Goal: Information Seeking & Learning: Learn about a topic

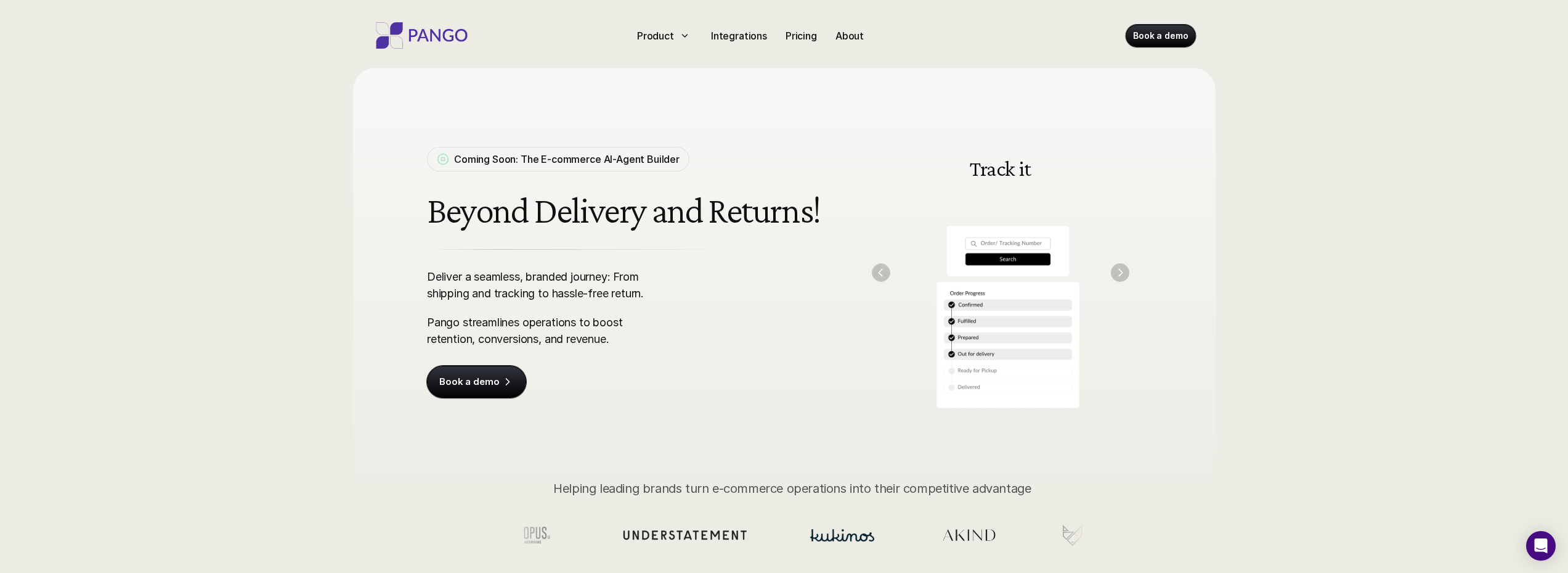
click at [878, 272] on img "Previous" at bounding box center [880, 272] width 18 height 18
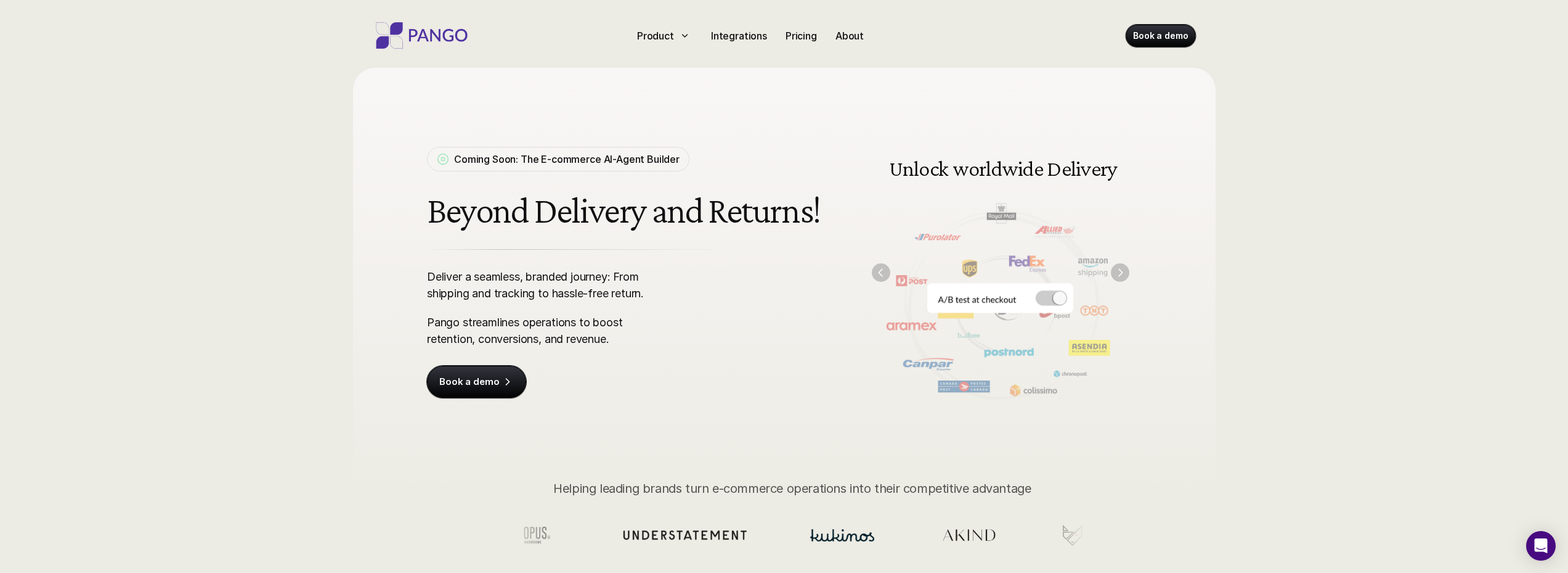
click at [1119, 276] on img "Next" at bounding box center [1120, 272] width 18 height 18
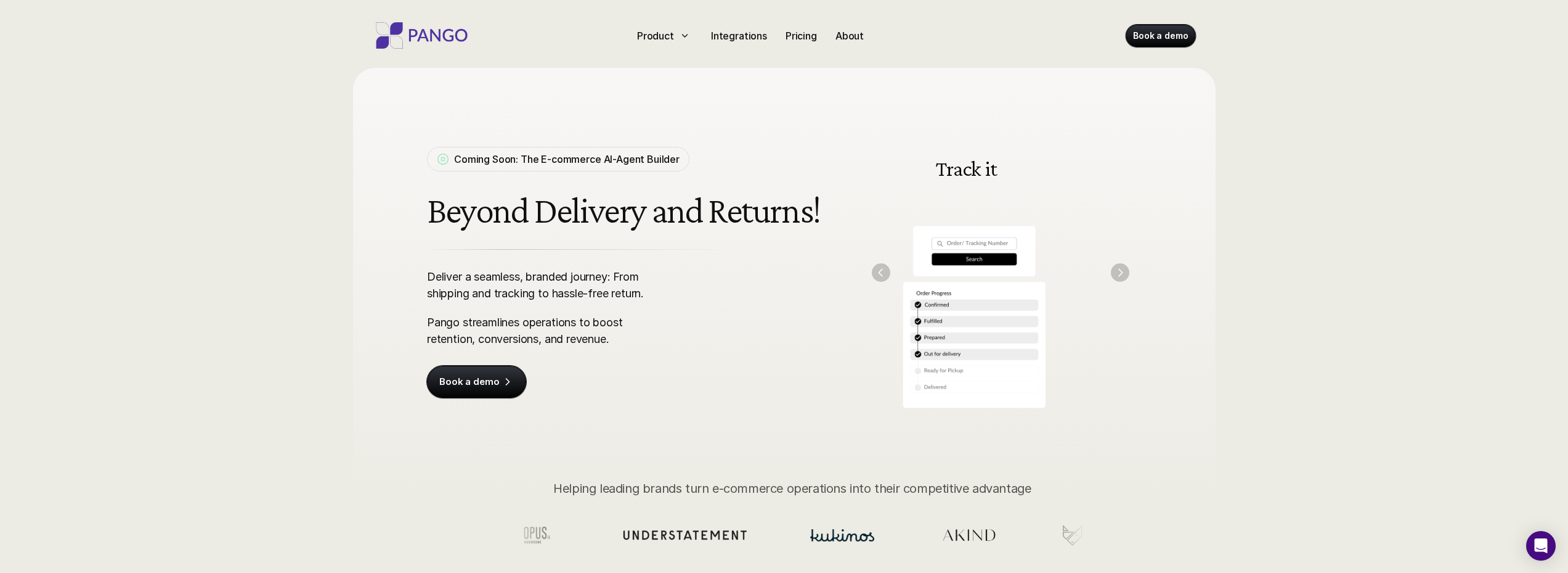
click at [1119, 276] on img "Next" at bounding box center [1120, 272] width 18 height 18
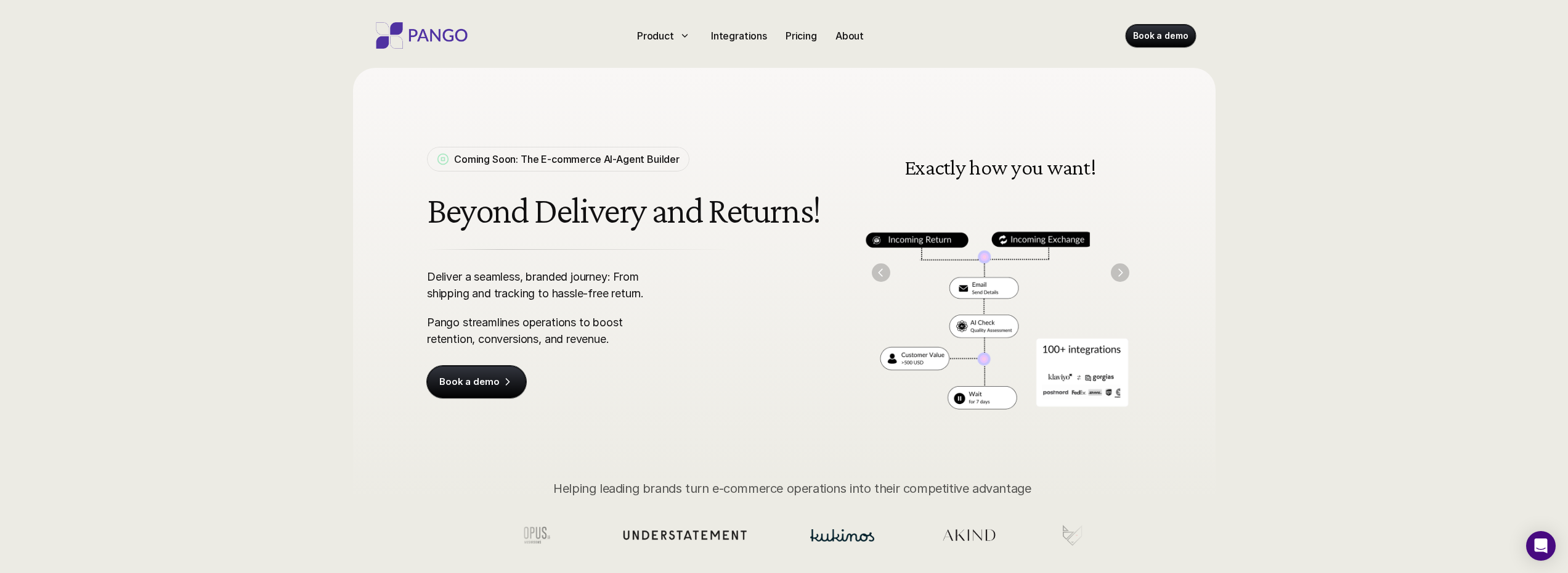
click at [878, 274] on img "Previous" at bounding box center [880, 272] width 18 height 18
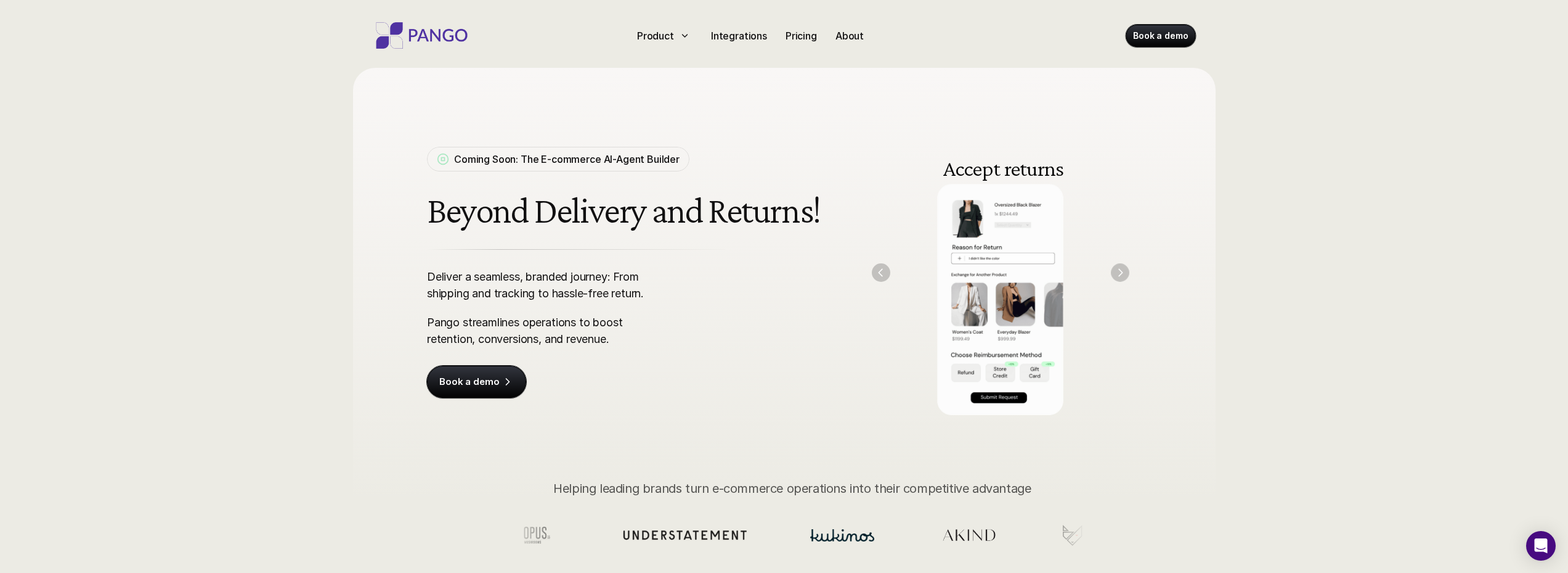
click at [1123, 272] on img "Next" at bounding box center [1120, 272] width 18 height 18
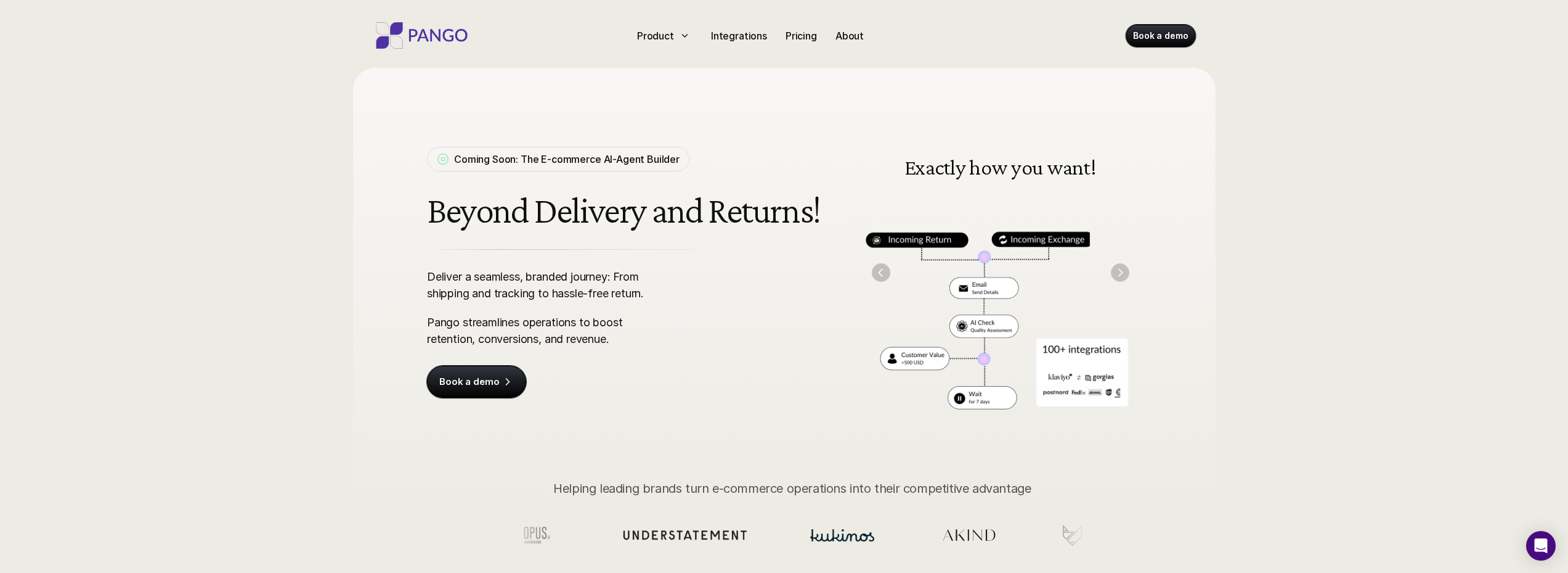
click at [1123, 272] on img "Next" at bounding box center [1120, 272] width 18 height 18
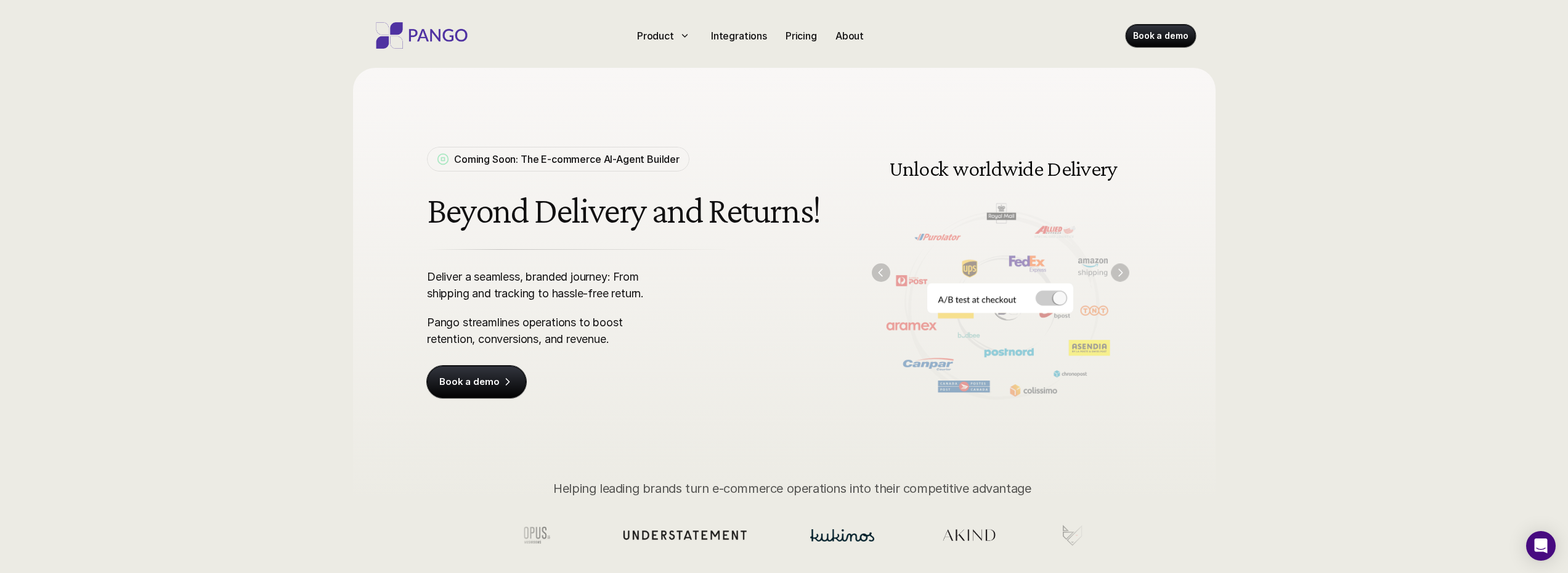
click at [1123, 272] on img "Next" at bounding box center [1120, 272] width 18 height 18
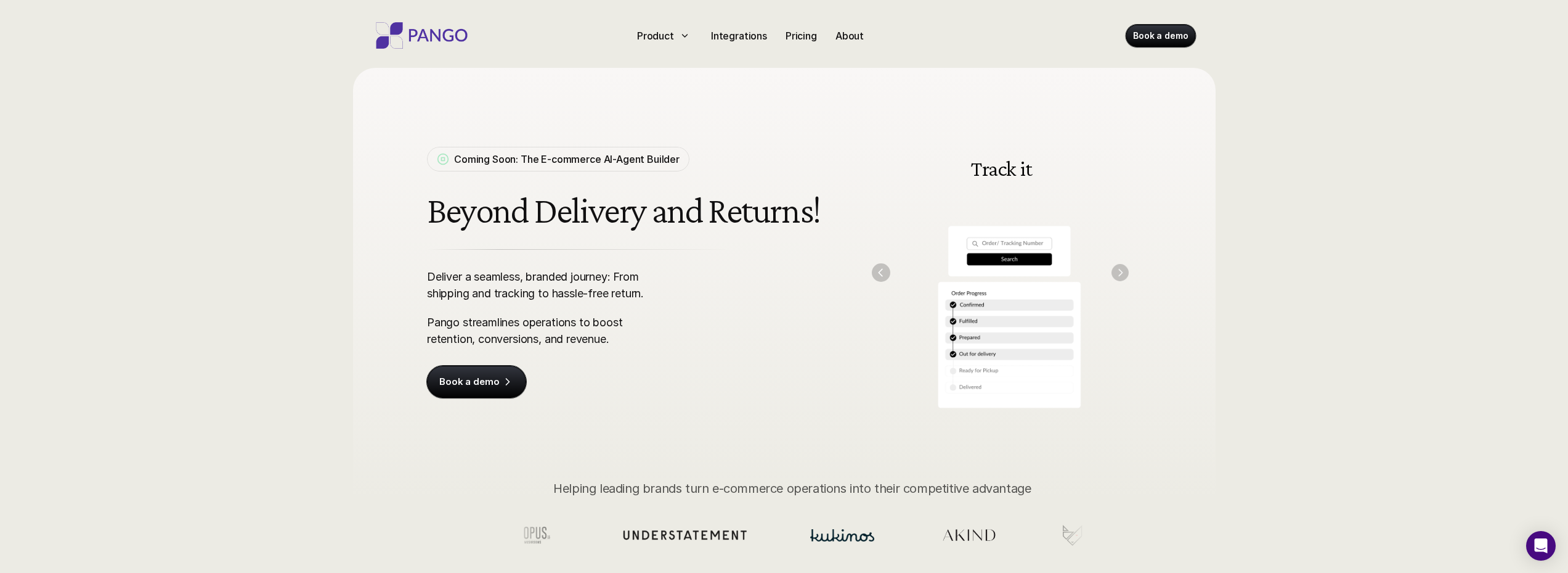
click at [1123, 272] on img "Next" at bounding box center [1120, 272] width 17 height 17
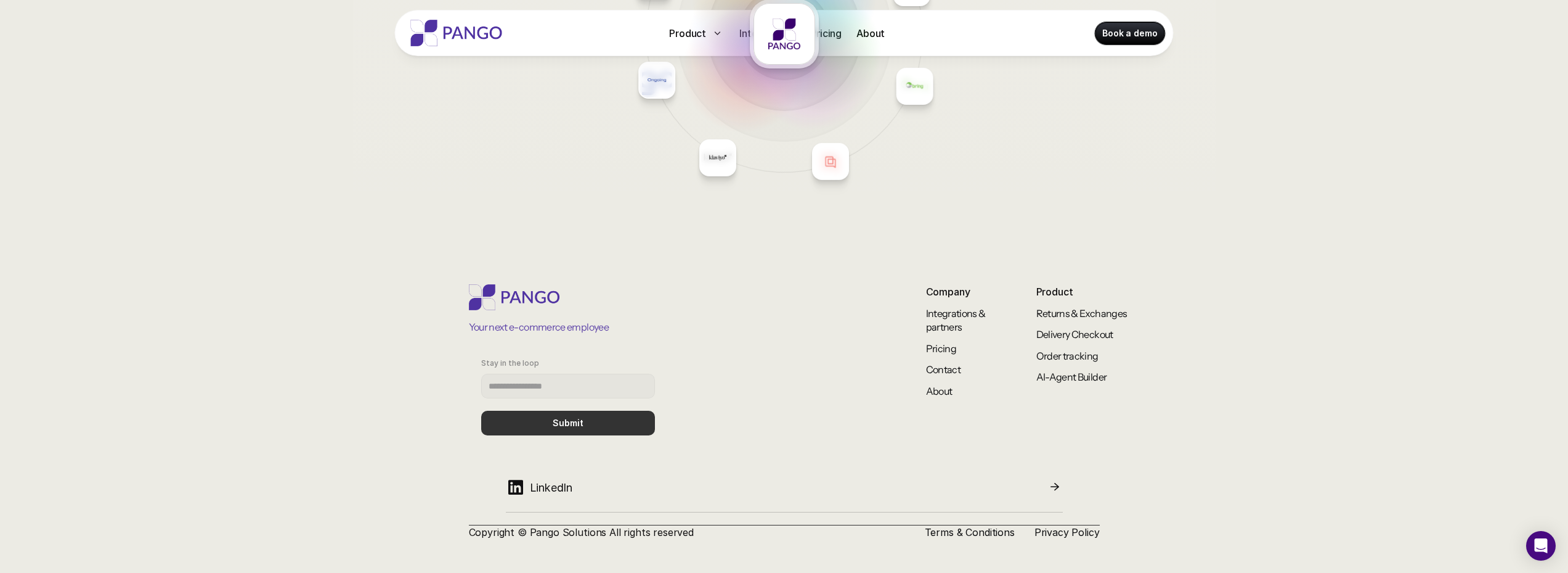
scroll to position [5294, 0]
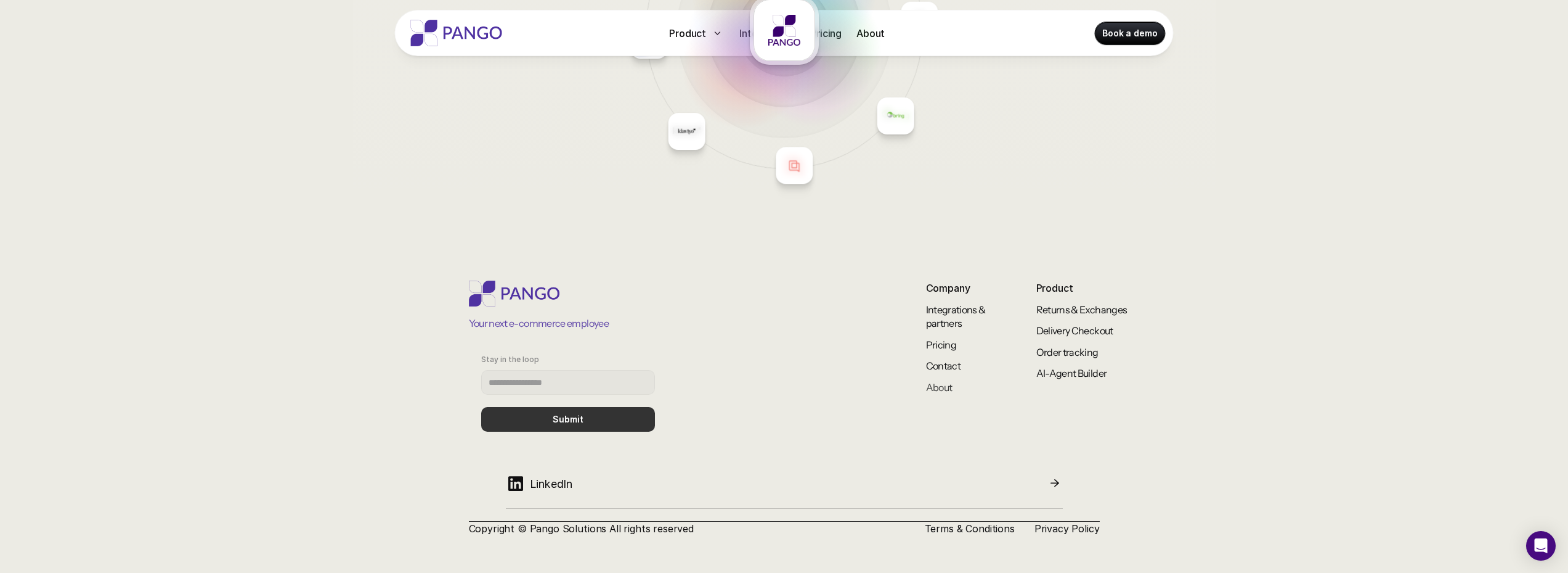
click at [941, 387] on link "About" at bounding box center [939, 387] width 27 height 12
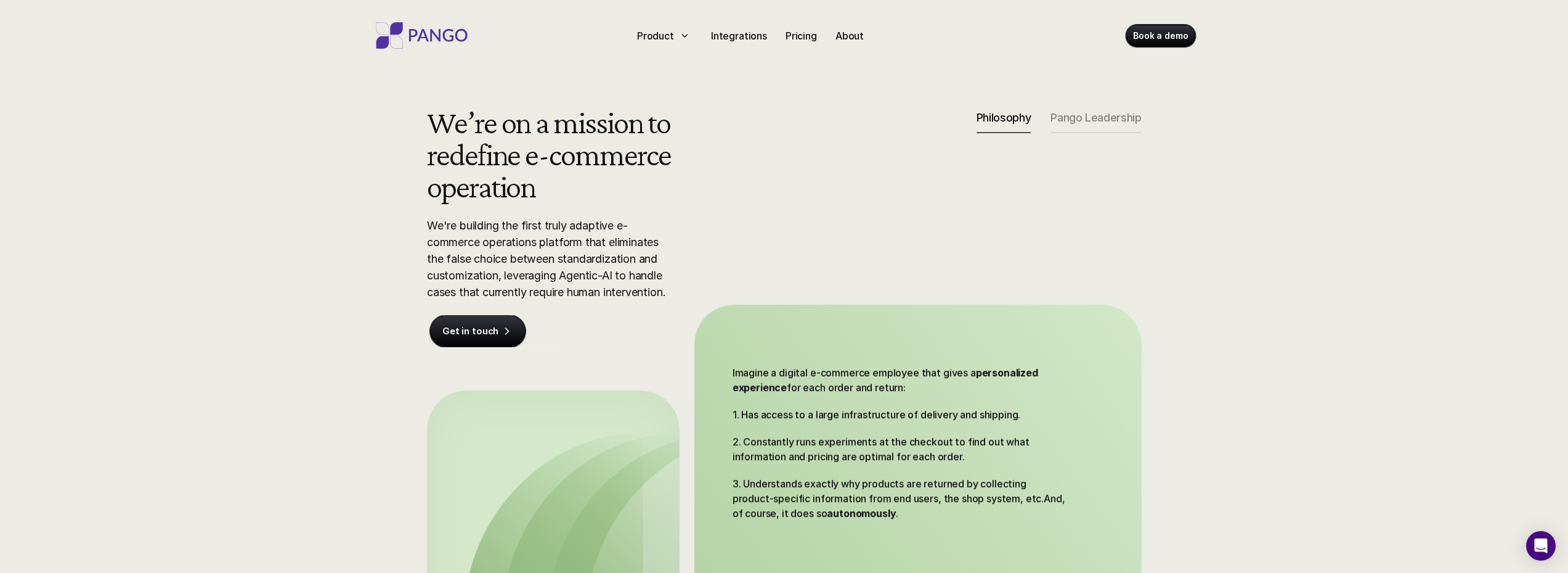
click at [1085, 113] on p "Pango Leadership" at bounding box center [1096, 117] width 91 height 14
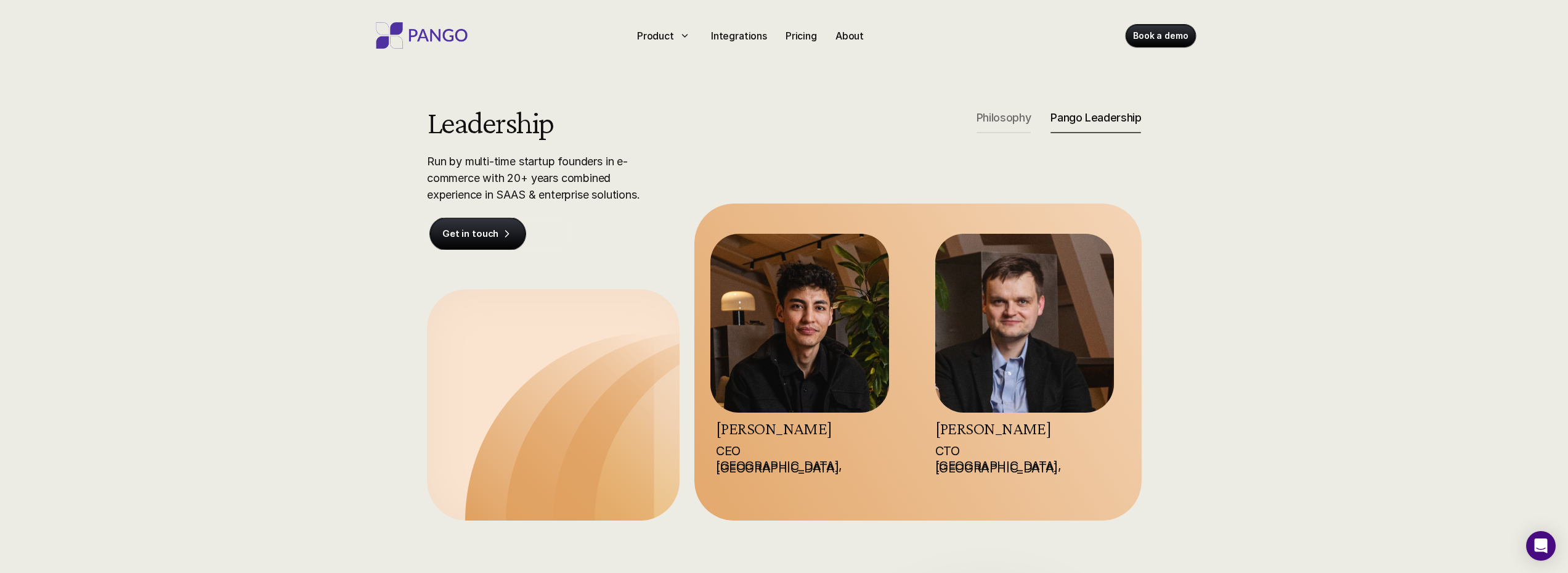
click at [996, 125] on div "Philosophy" at bounding box center [1004, 122] width 55 height 23
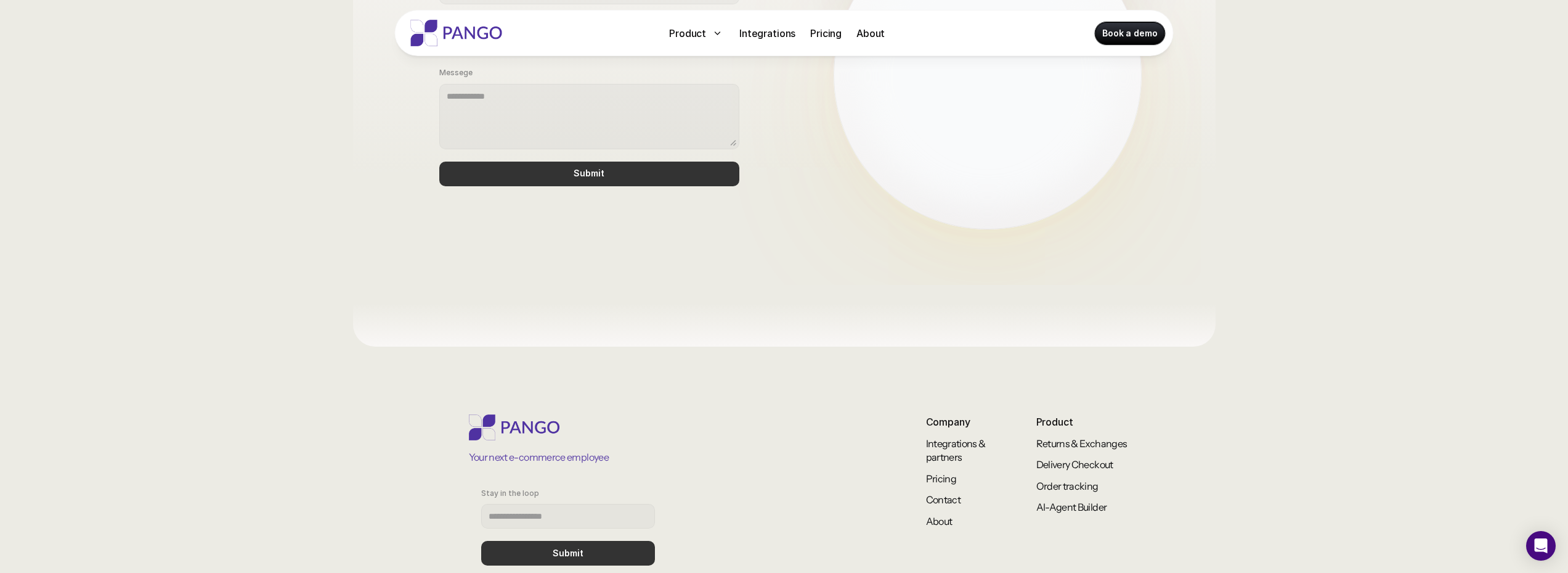
scroll to position [1021, 0]
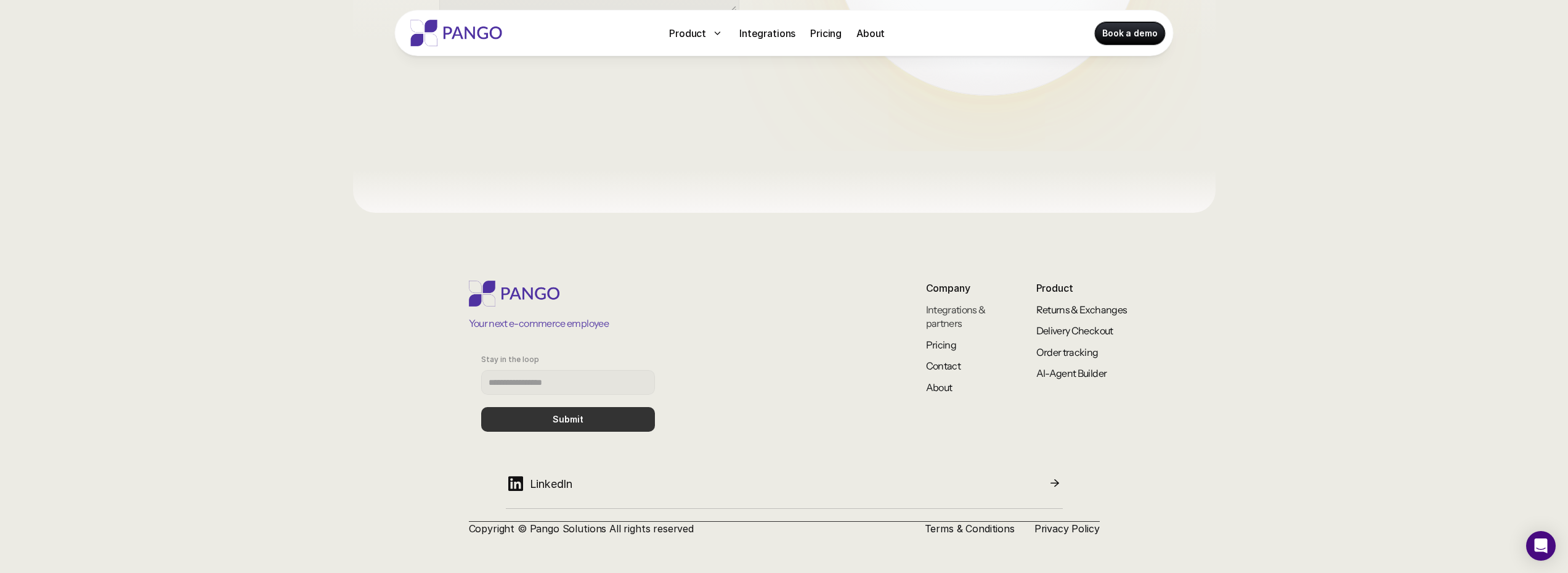
click at [951, 321] on link "Integrations & partners" at bounding box center [957, 316] width 61 height 26
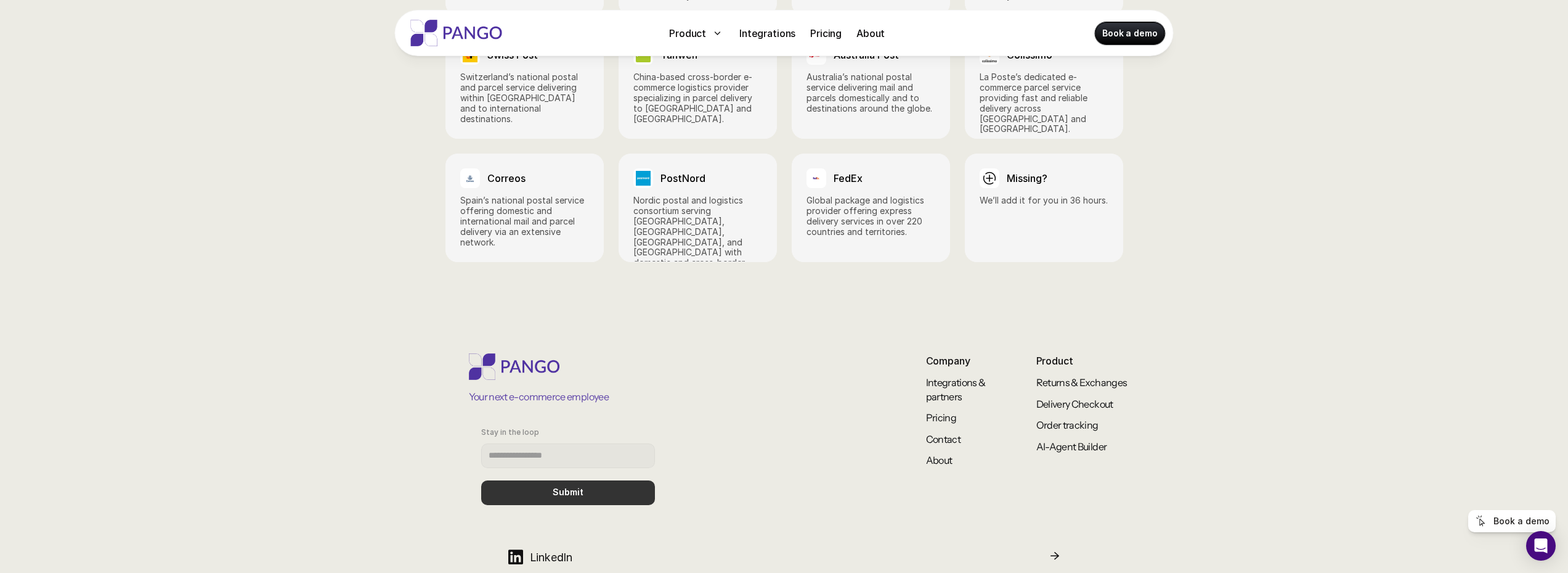
scroll to position [1923, 0]
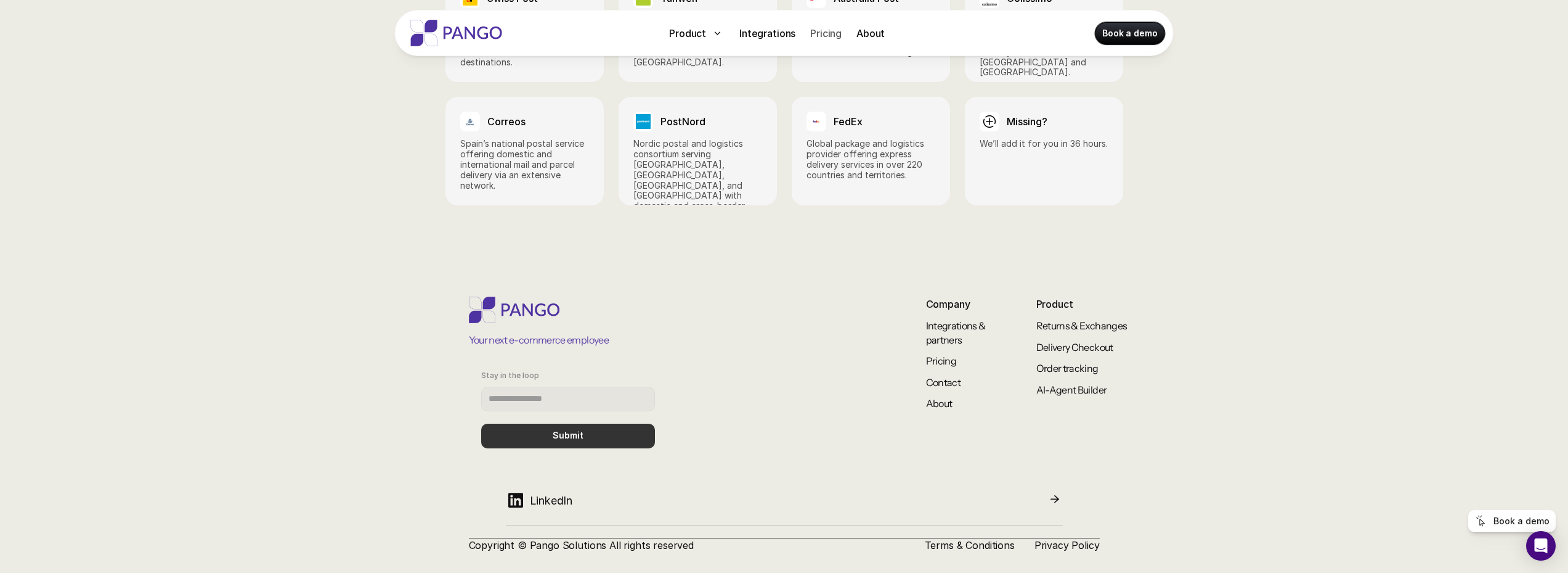
click at [827, 41] on div "Pricing" at bounding box center [826, 33] width 41 height 20
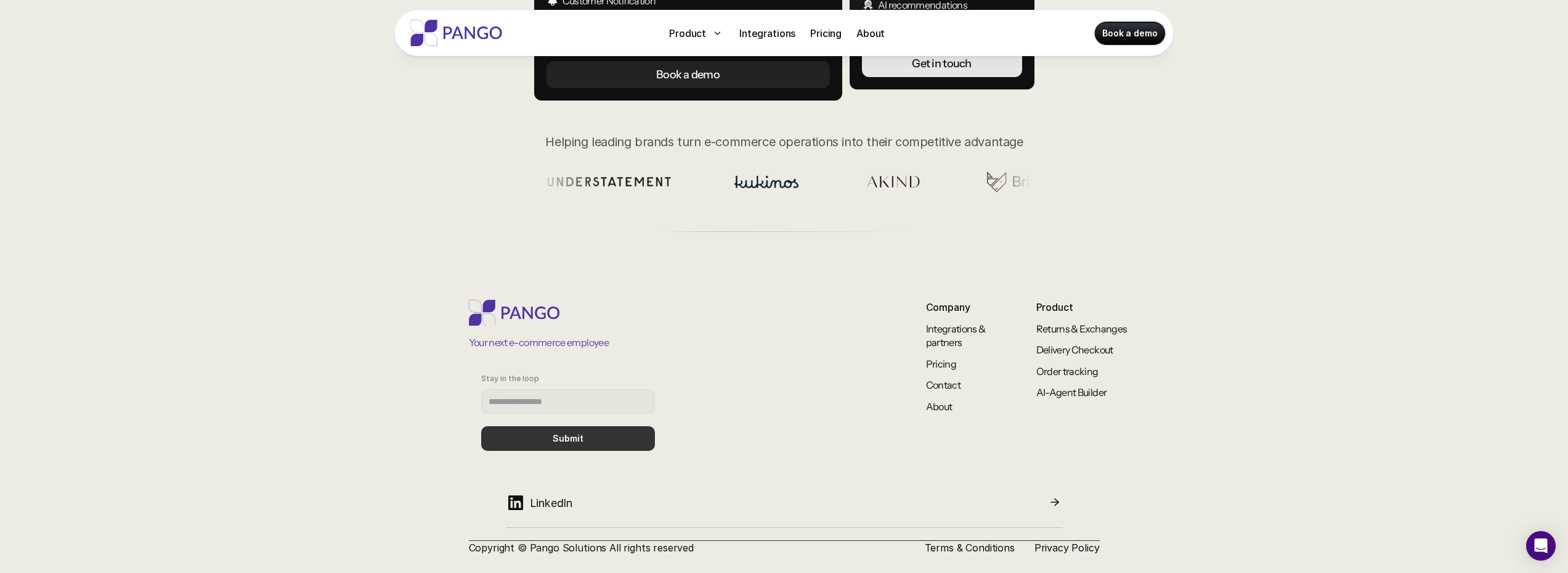
scroll to position [424, 0]
